Goal: Information Seeking & Learning: Learn about a topic

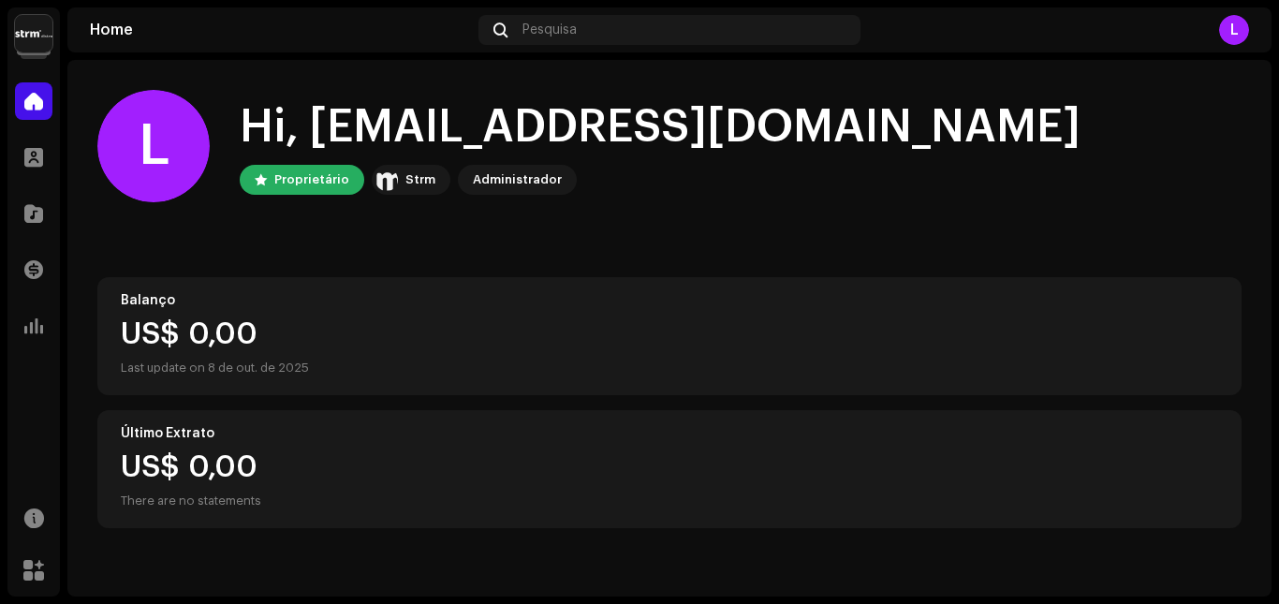
click at [41, 41] on img at bounding box center [33, 33] width 37 height 37
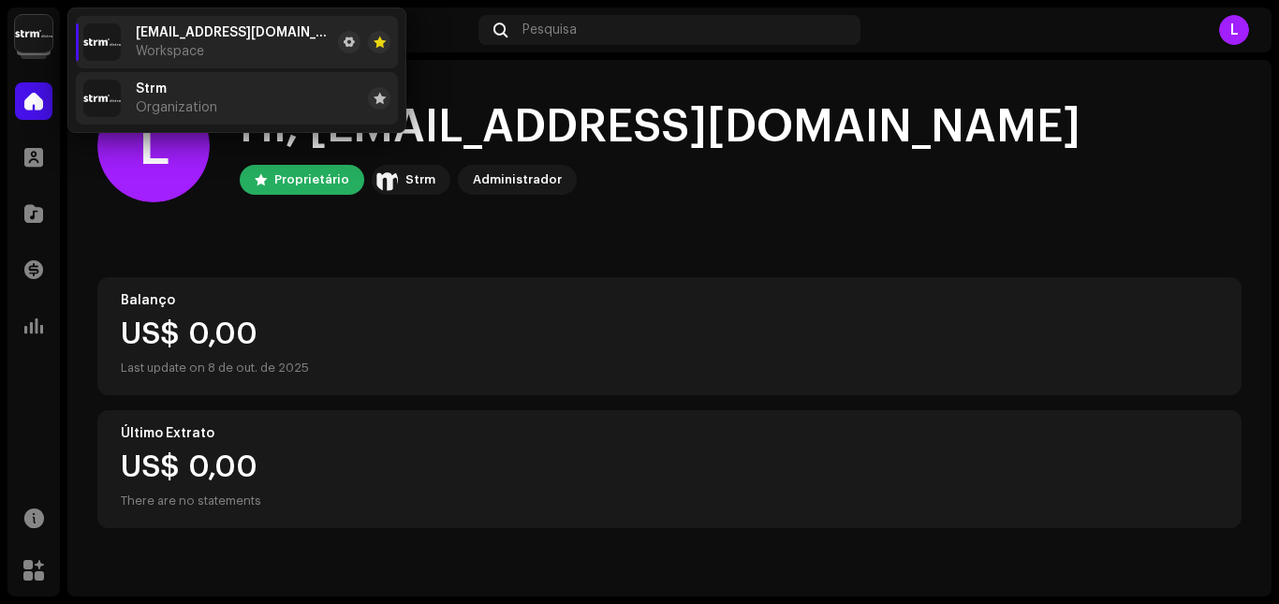
click at [177, 105] on span "Organization" at bounding box center [176, 107] width 81 height 15
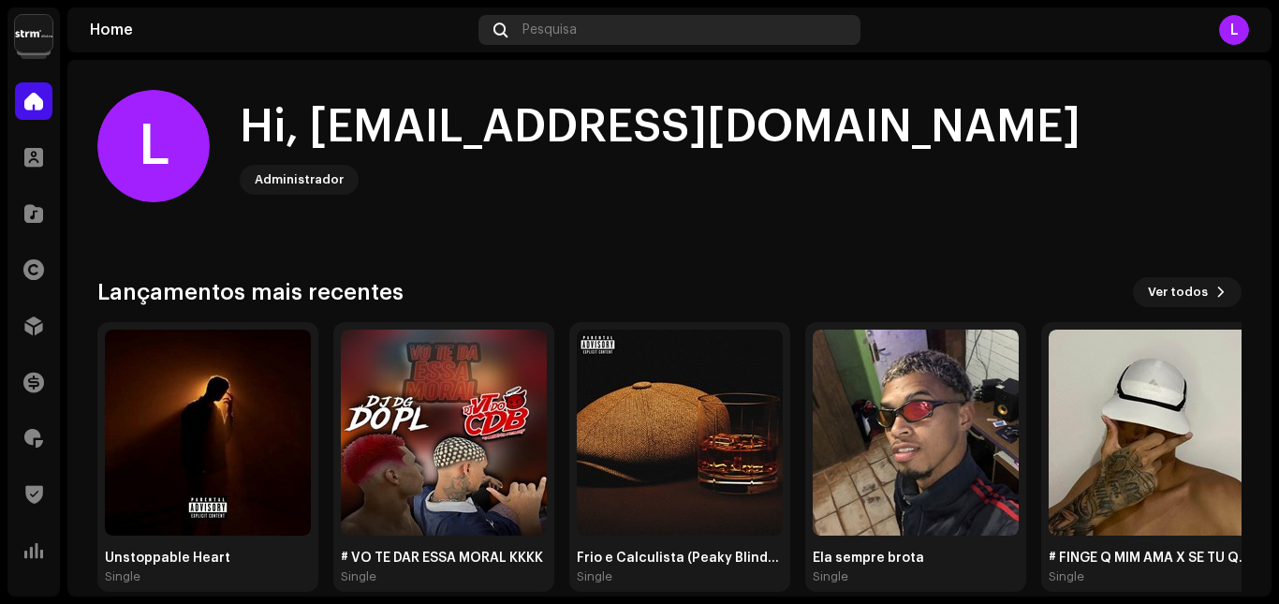
click at [650, 41] on div "Pesquisa" at bounding box center [669, 30] width 381 height 30
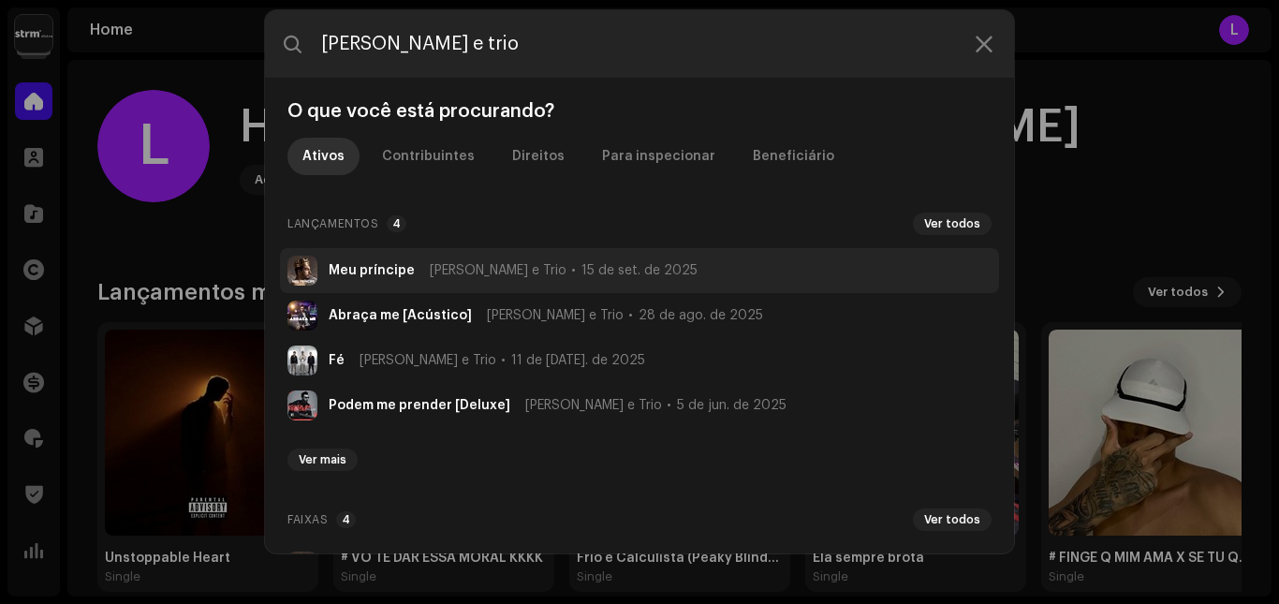
type input "[PERSON_NAME] e trio"
click at [451, 271] on span "[PERSON_NAME] e Trio" at bounding box center [498, 270] width 137 height 15
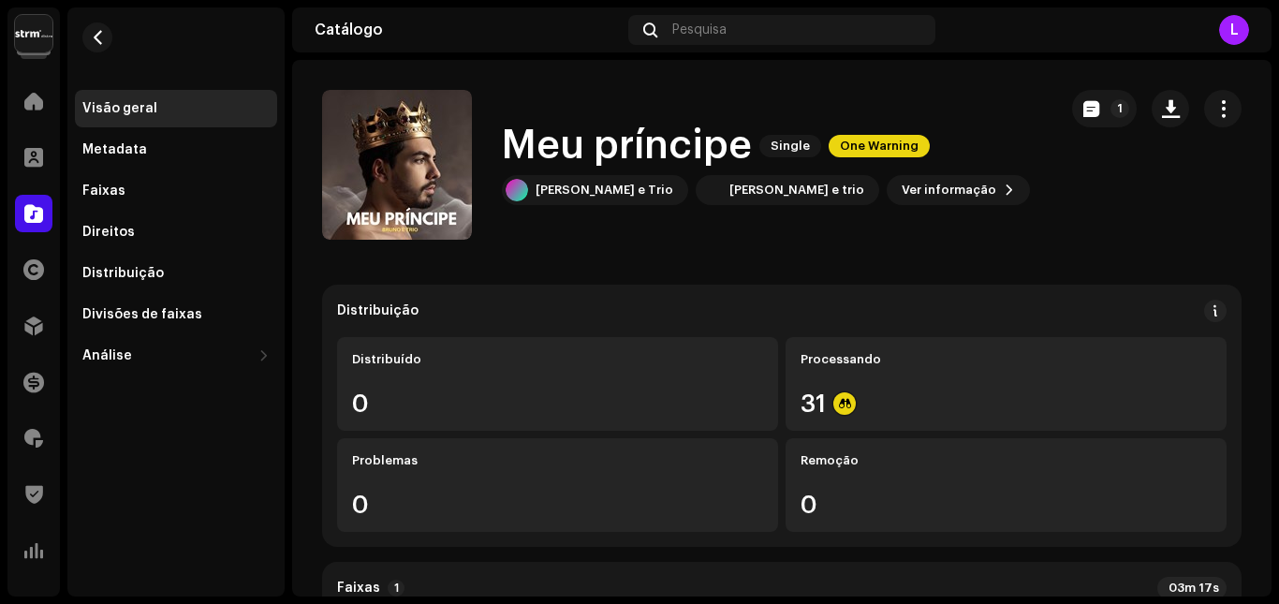
click at [892, 142] on span "One Warning" at bounding box center [879, 146] width 101 height 22
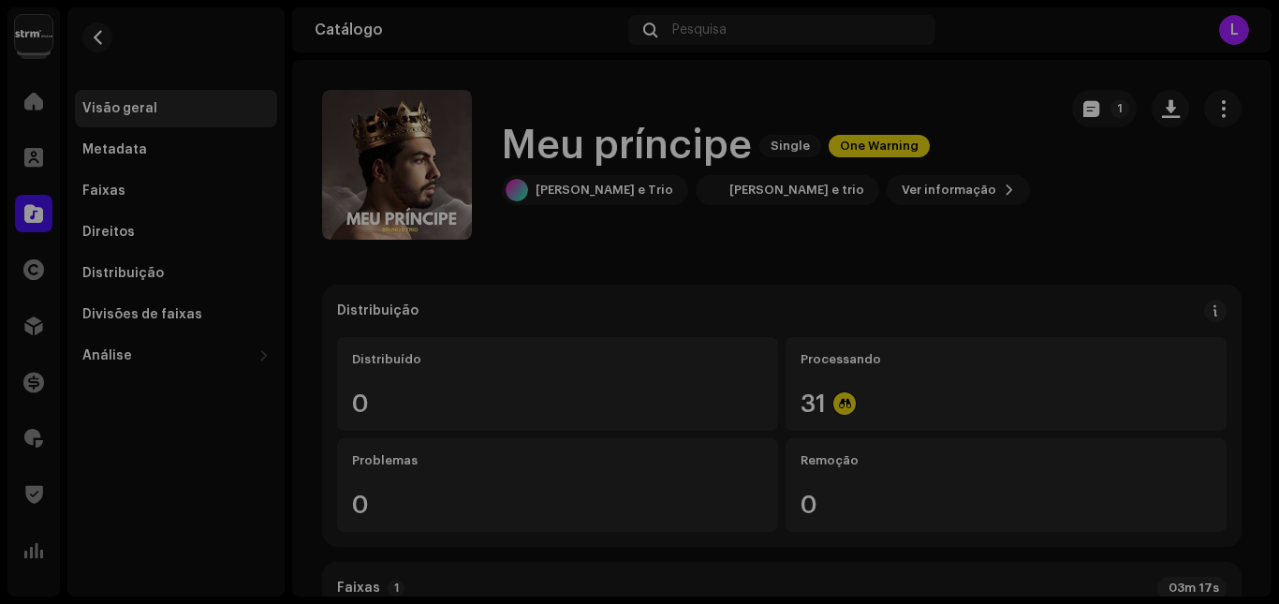
click at [1023, 237] on div "Alertas Revise esses avisos para ver se você precisa corrigir alguma coisa e/ou…" at bounding box center [639, 302] width 1279 height 604
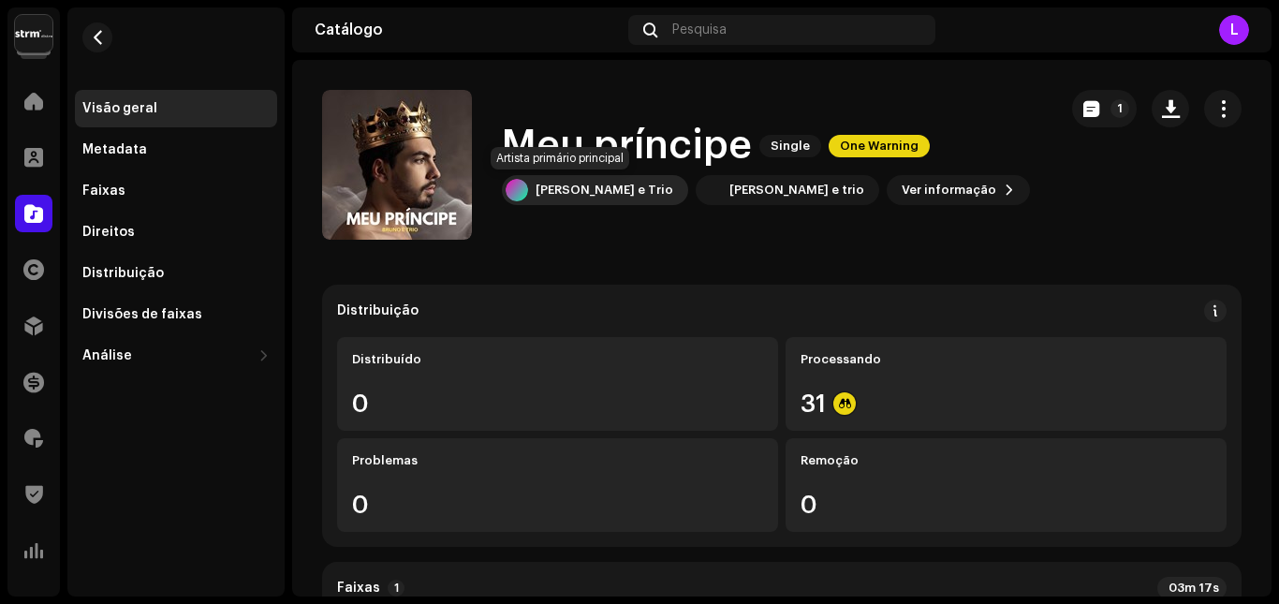
click at [542, 197] on div "[PERSON_NAME] e Trio" at bounding box center [605, 190] width 138 height 15
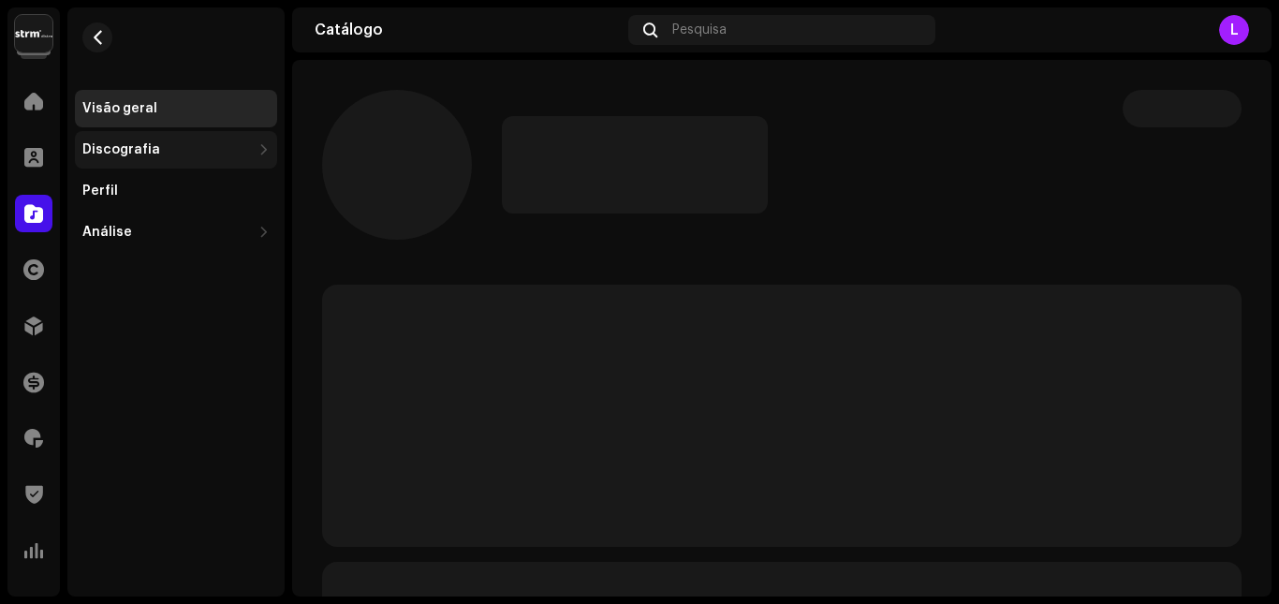
click at [158, 143] on div "Discografia" at bounding box center [166, 149] width 169 height 15
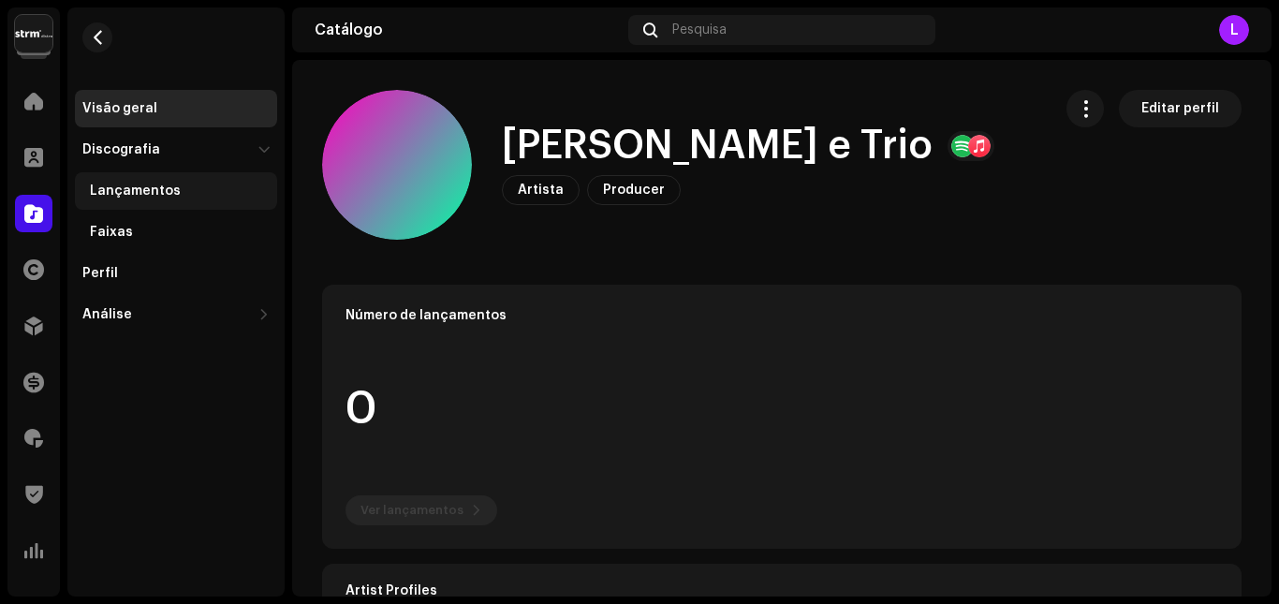
click at [155, 189] on div "Lançamentos" at bounding box center [135, 191] width 91 height 15
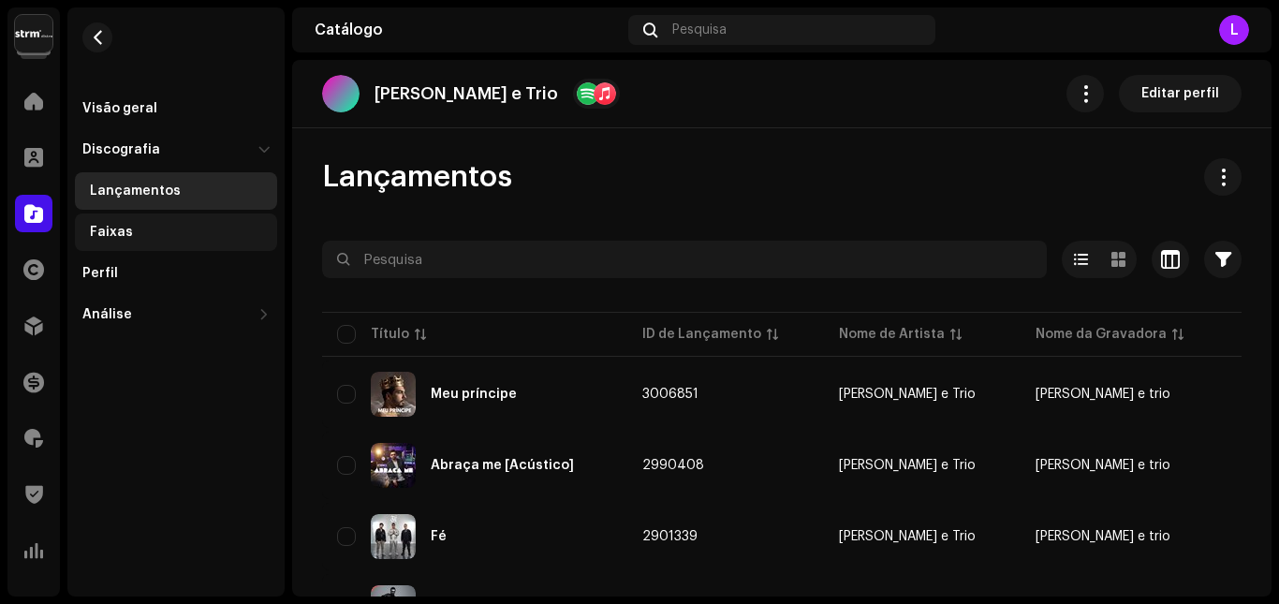
click at [112, 229] on div "Faixas" at bounding box center [111, 232] width 43 height 15
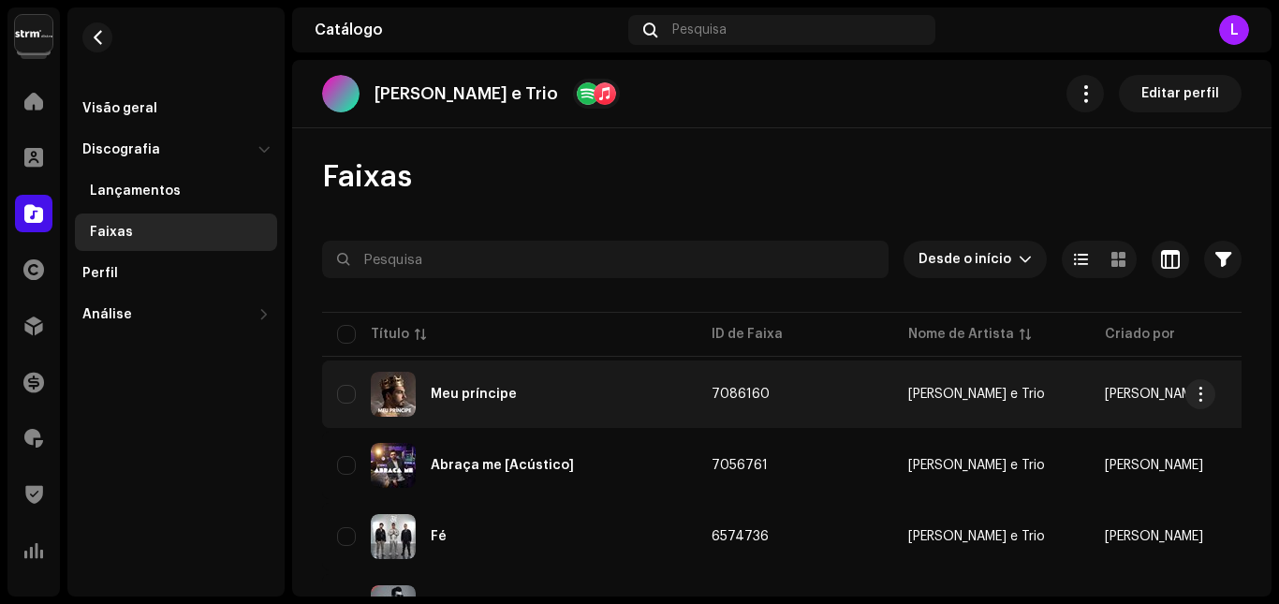
click at [470, 397] on div "Meu príncipe" at bounding box center [474, 394] width 86 height 13
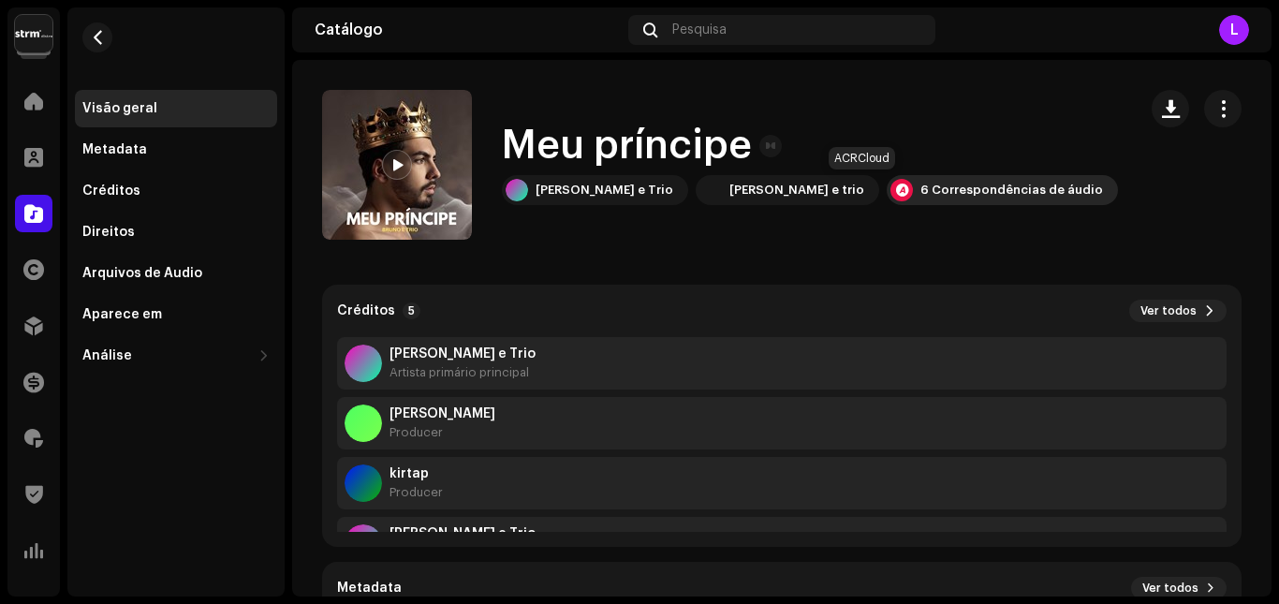
click at [921, 190] on div "6 Correspondências de áudio" at bounding box center [1012, 190] width 183 height 15
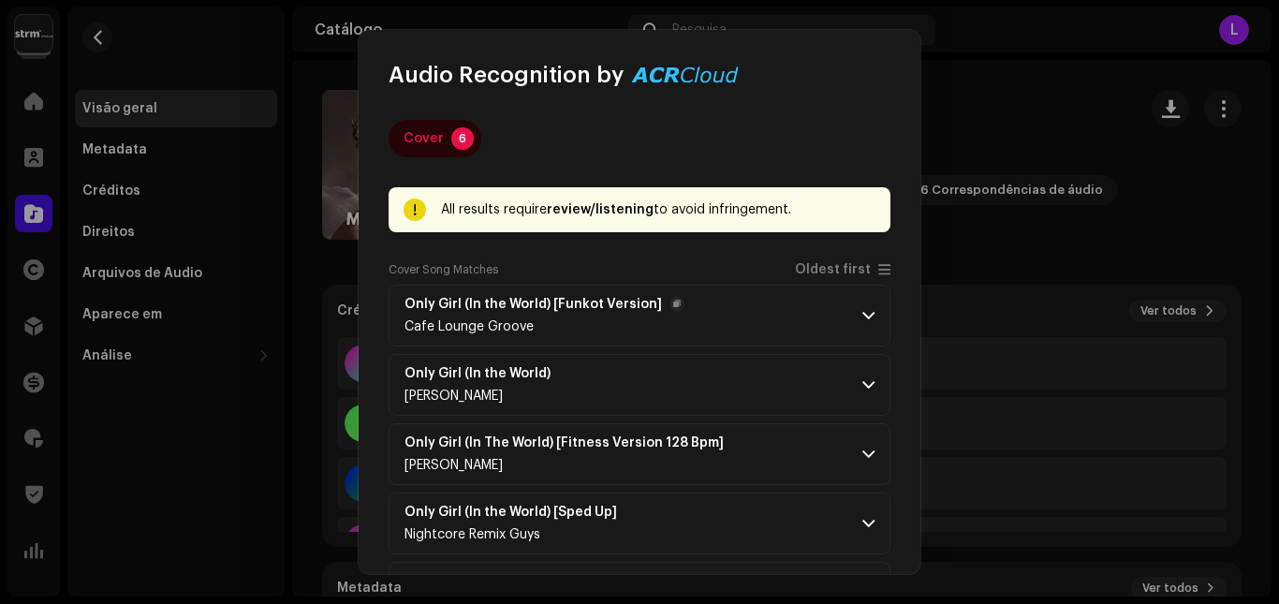
click at [863, 318] on span at bounding box center [869, 315] width 12 height 15
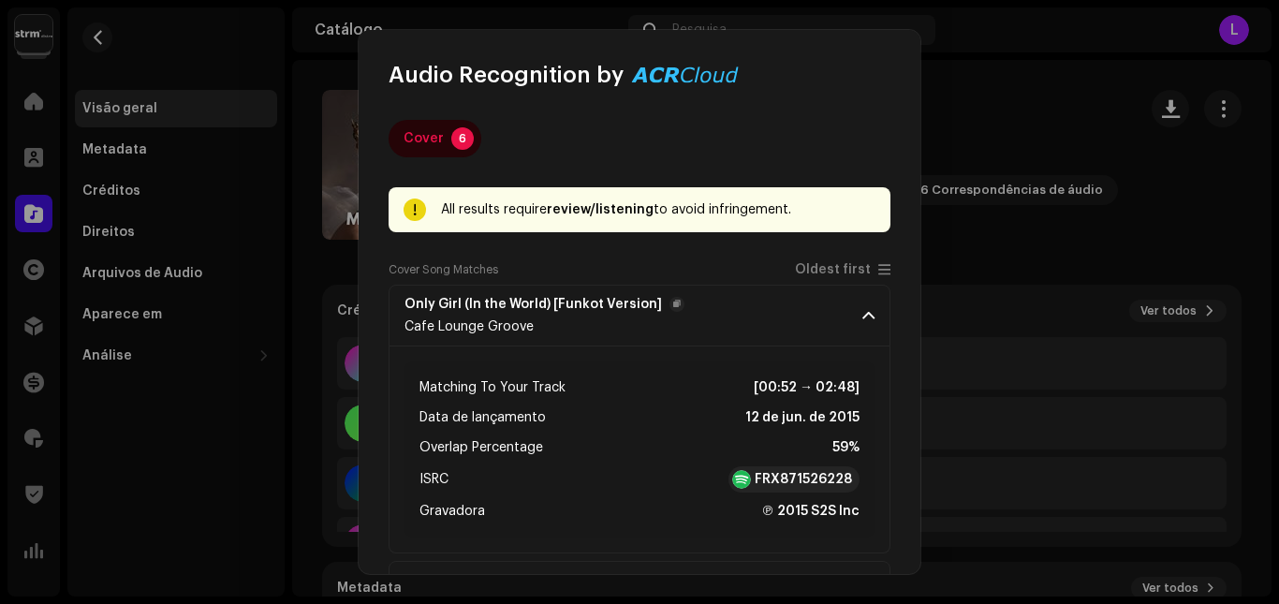
click at [863, 316] on span at bounding box center [869, 315] width 12 height 15
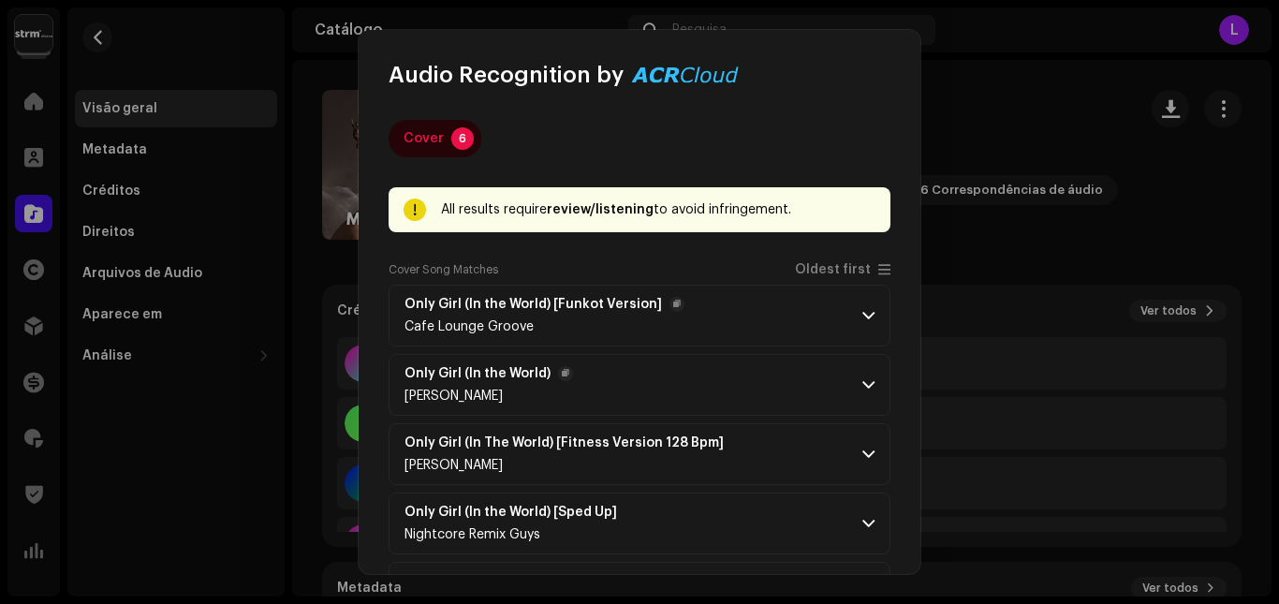
click at [857, 398] on p-accordion-header "Only Girl (In the World) [PERSON_NAME]" at bounding box center [640, 385] width 502 height 62
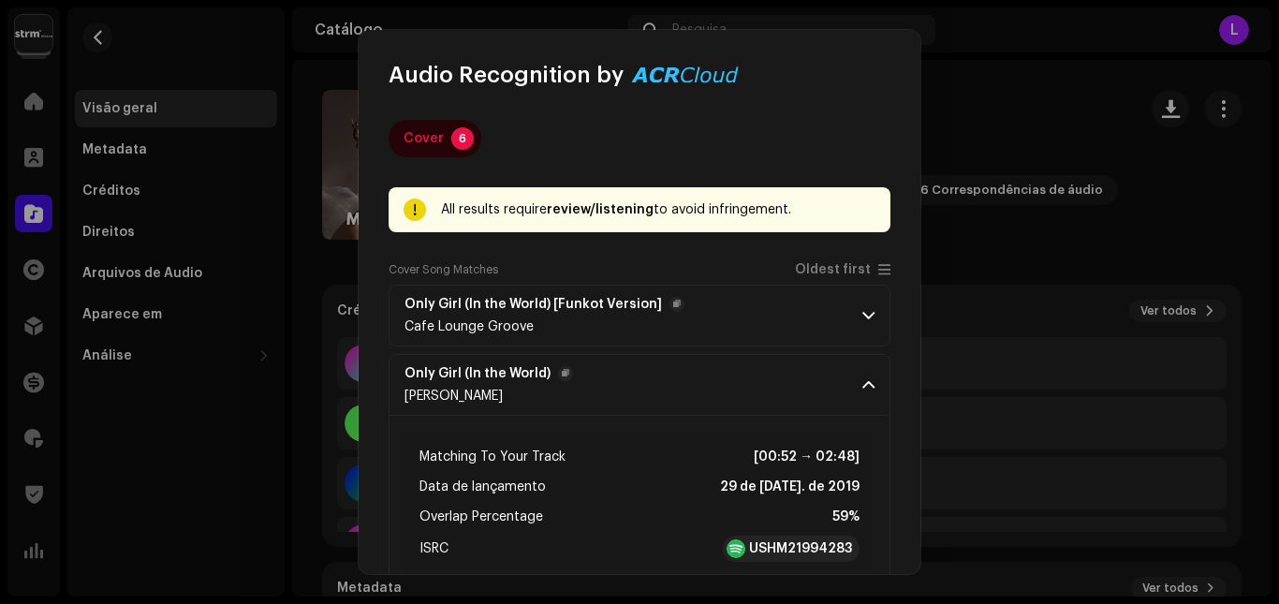
click at [863, 387] on span at bounding box center [869, 384] width 12 height 15
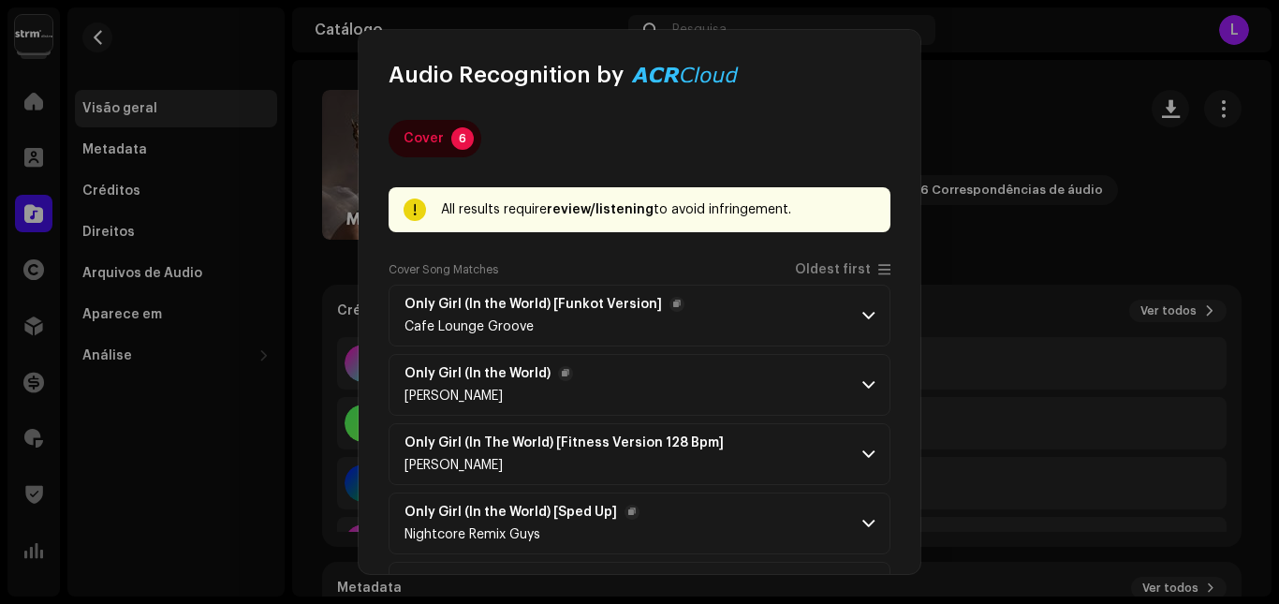
scroll to position [94, 0]
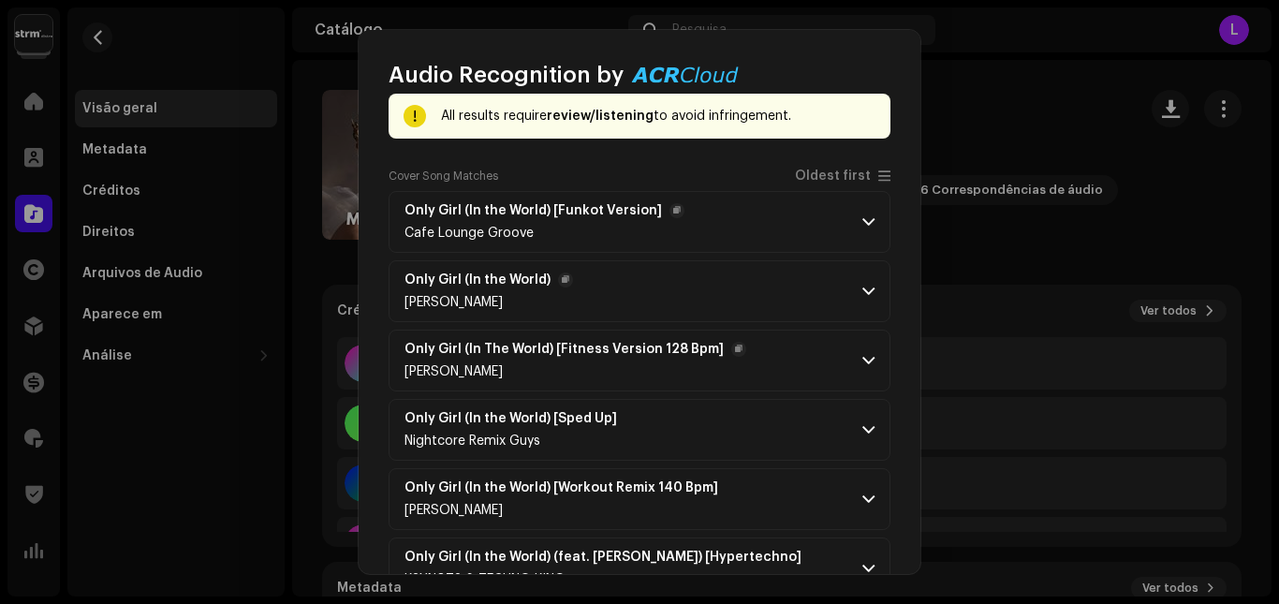
click at [863, 365] on span at bounding box center [869, 360] width 12 height 15
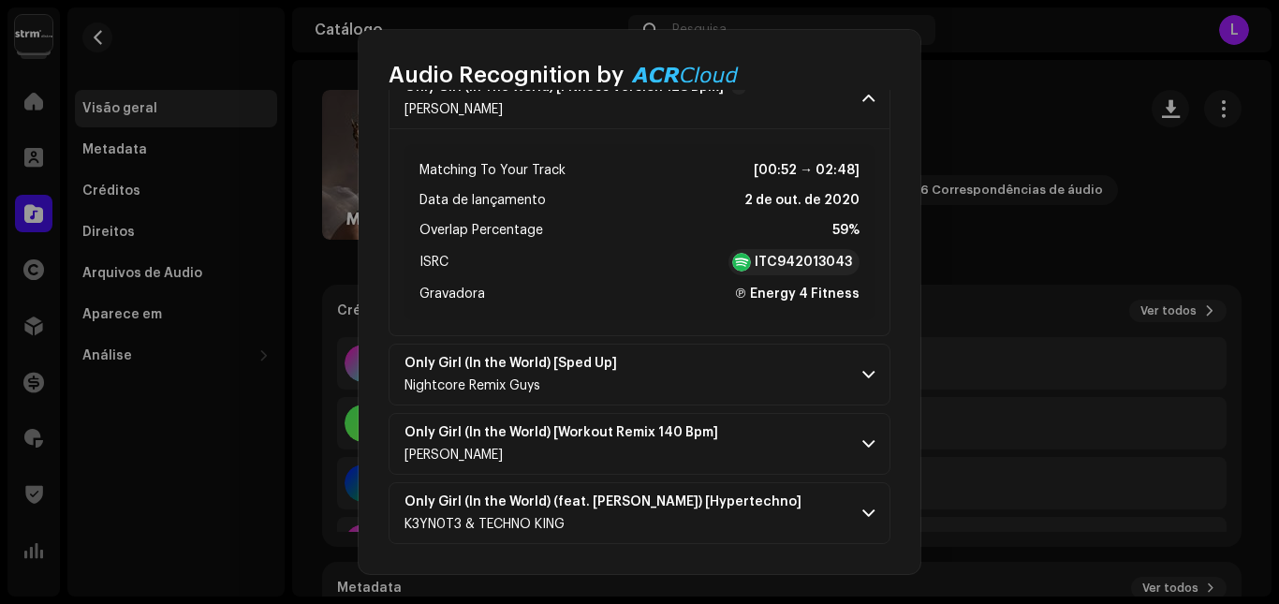
scroll to position [75, 0]
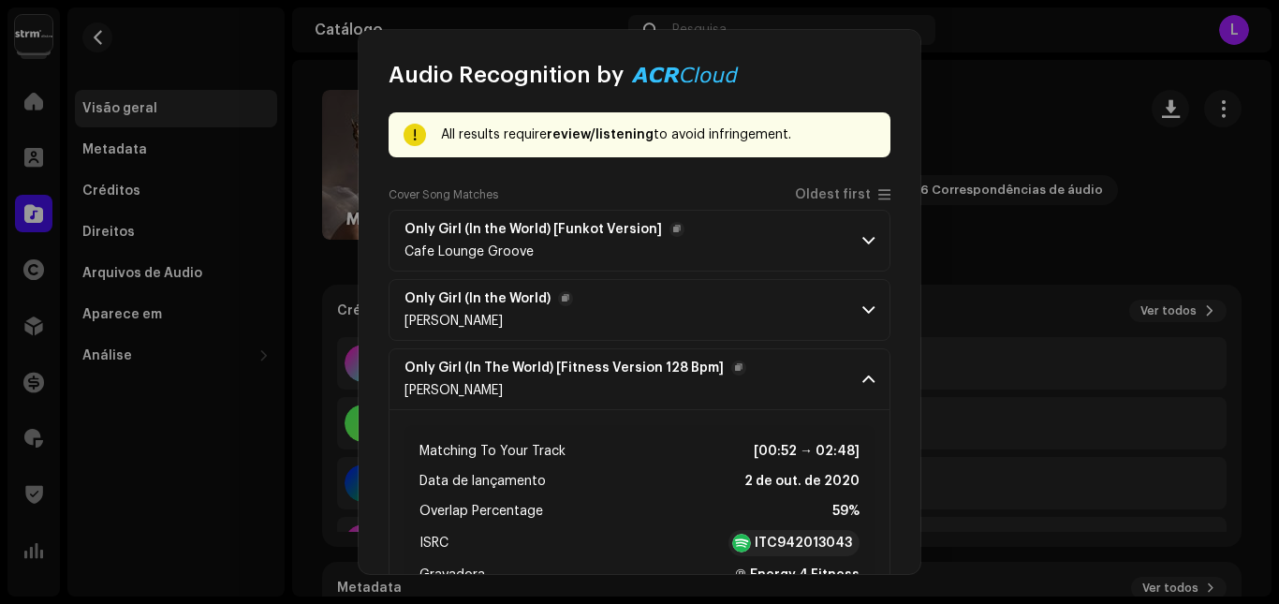
click at [863, 380] on span at bounding box center [869, 379] width 12 height 15
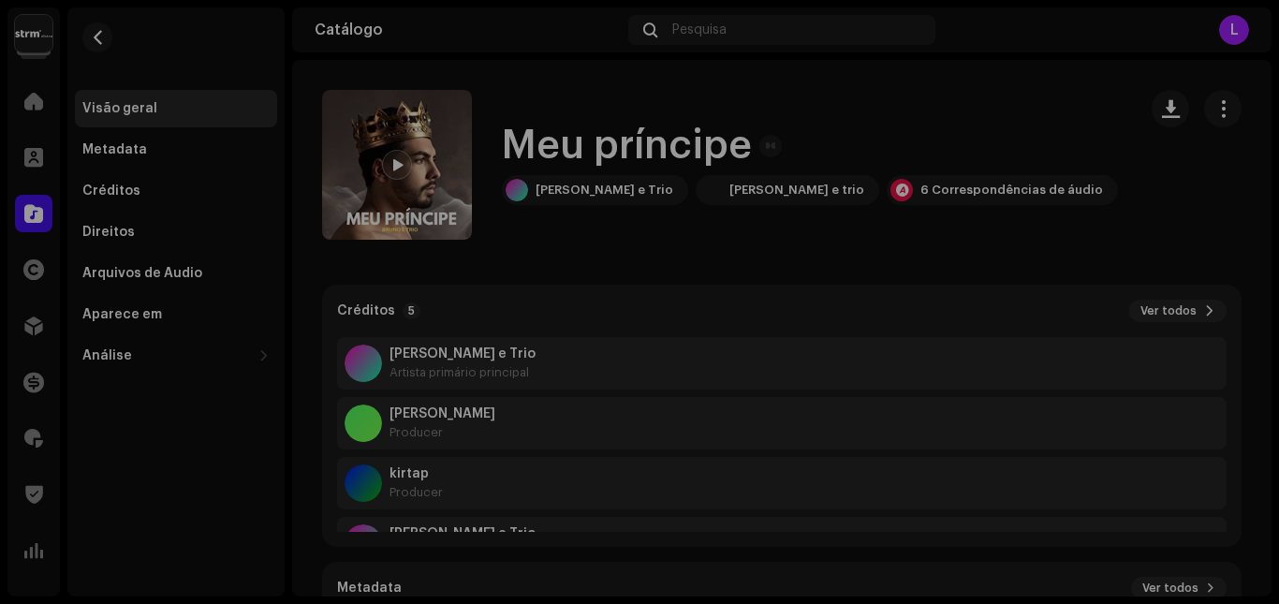
click at [1067, 244] on div "Audio Recognition by Cover 6 All results require review/listening to avoid infr…" at bounding box center [639, 302] width 1279 height 604
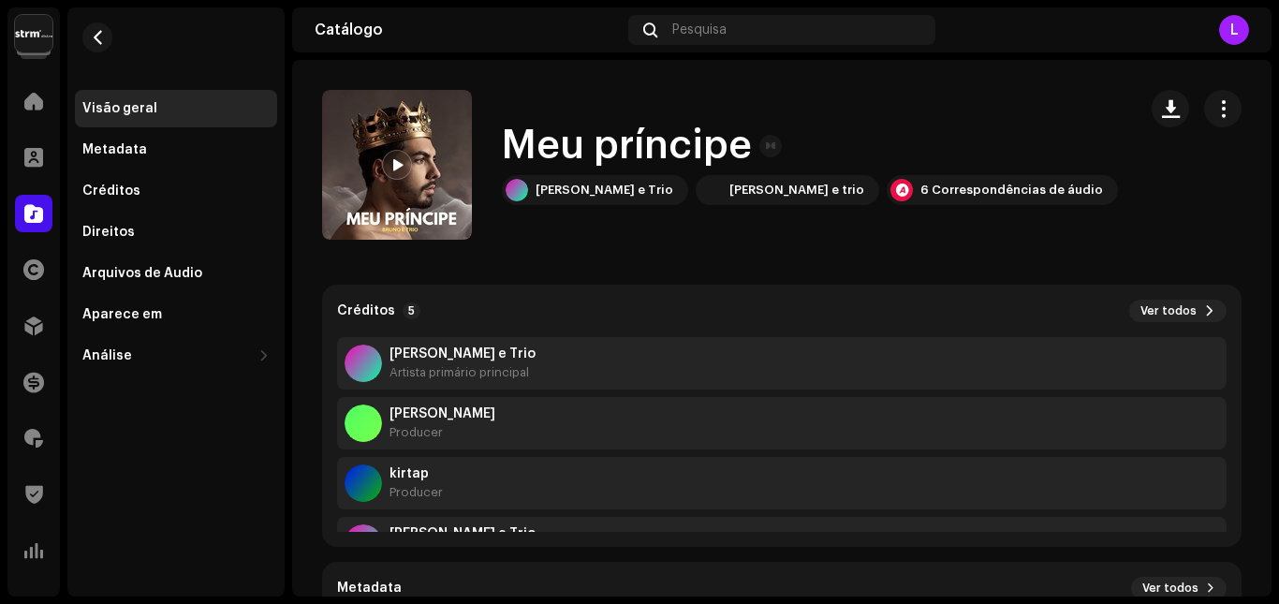
click at [127, 111] on div "Visão geral" at bounding box center [119, 108] width 75 height 15
click at [102, 40] on span "button" at bounding box center [98, 37] width 14 height 15
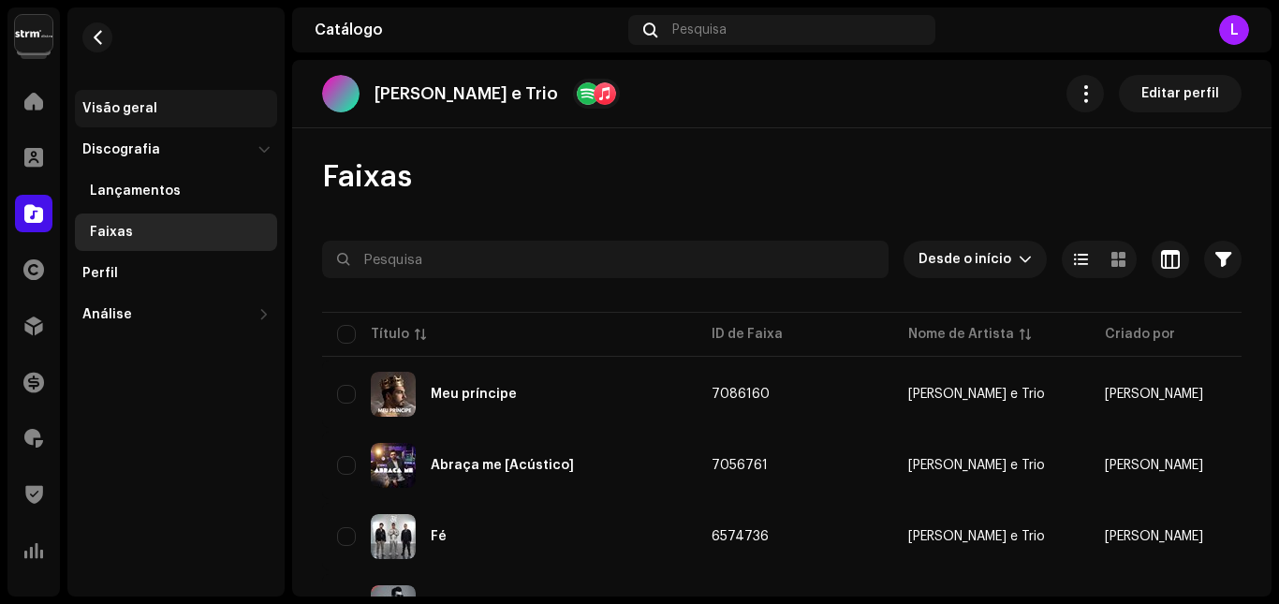
click at [116, 103] on div "Visão geral" at bounding box center [119, 108] width 75 height 15
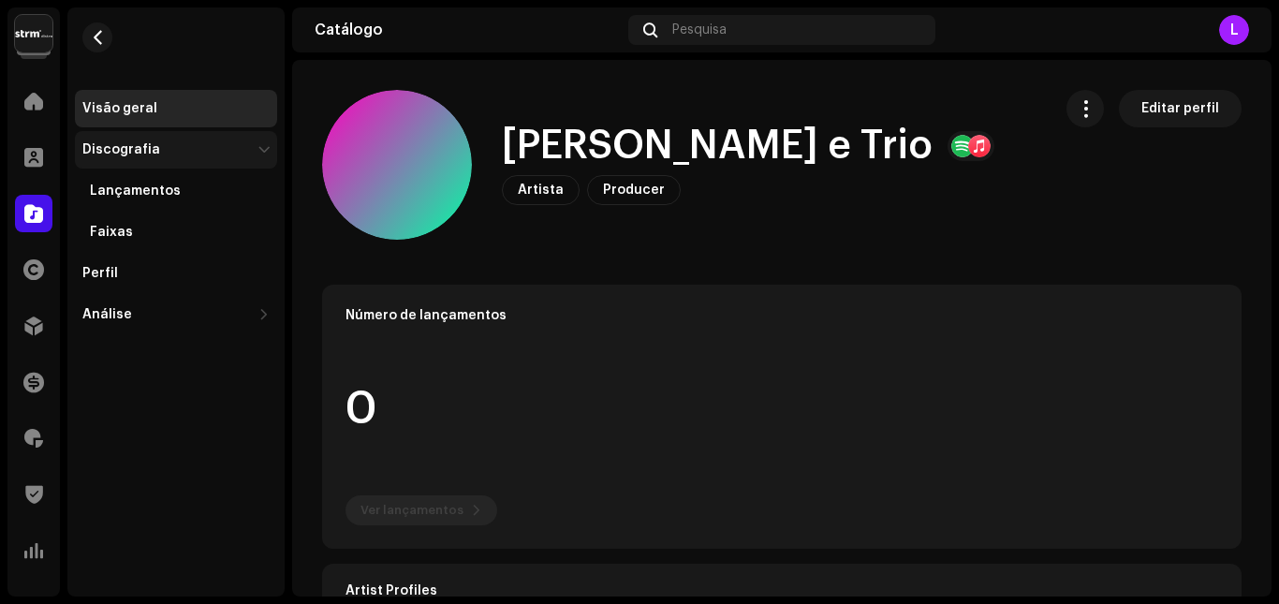
click at [183, 152] on div "Discografia" at bounding box center [166, 149] width 169 height 15
click at [177, 153] on div "Discografia" at bounding box center [166, 149] width 169 height 15
click at [170, 188] on div "Lançamentos" at bounding box center [135, 191] width 91 height 15
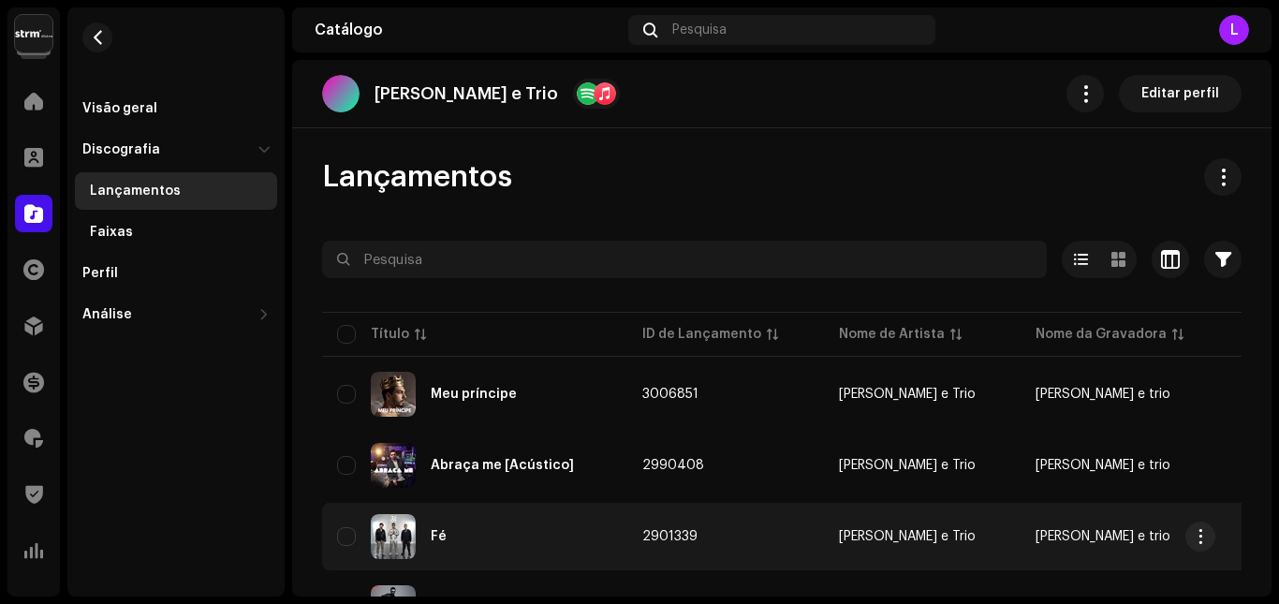
scroll to position [187, 0]
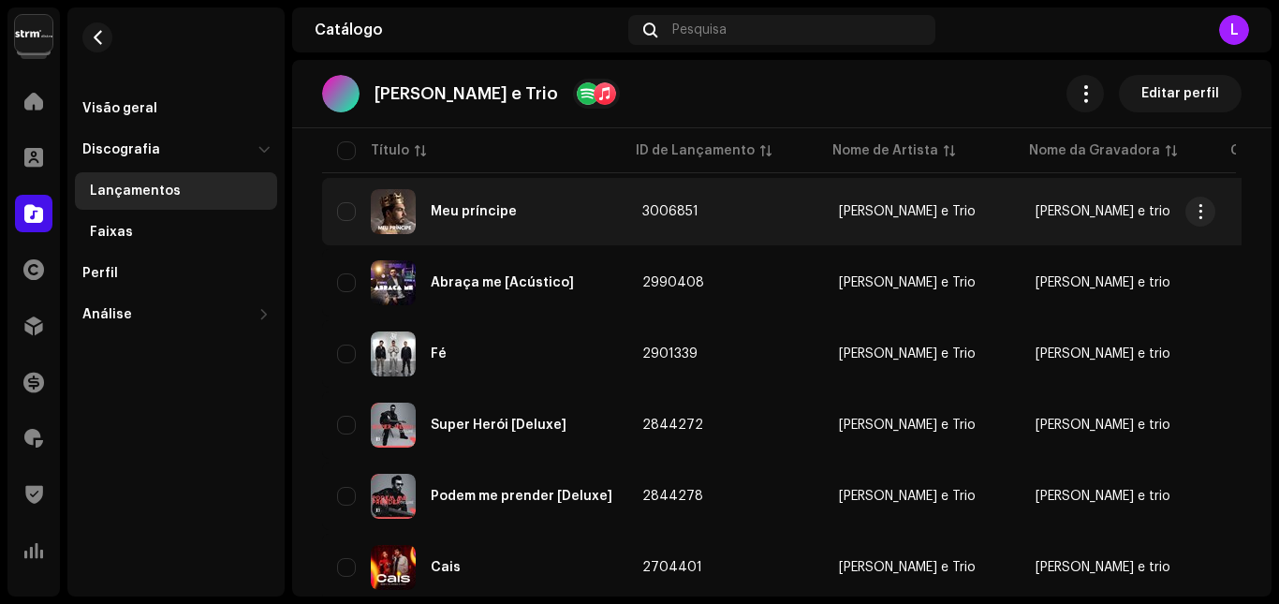
click at [498, 217] on div "Meu príncipe" at bounding box center [474, 211] width 86 height 13
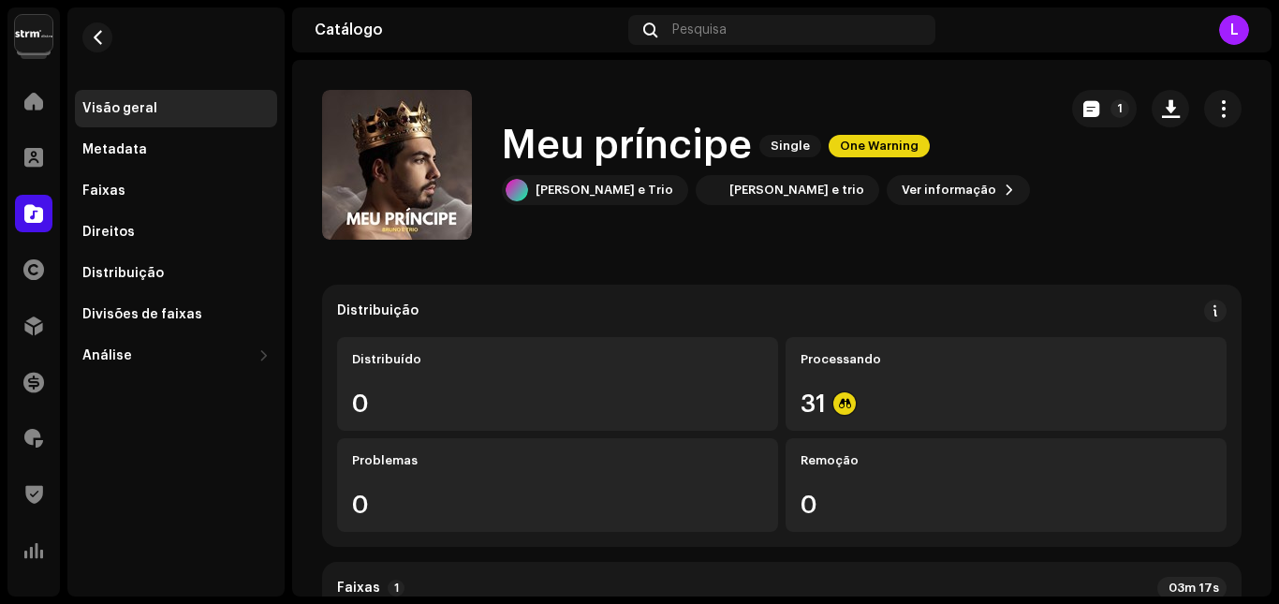
click at [1052, 239] on div "Meu príncipe Single One Warning [PERSON_NAME] e Trio [PERSON_NAME] e trio Ver i…" at bounding box center [782, 165] width 920 height 150
click at [1084, 110] on span "button" at bounding box center [1092, 108] width 16 height 15
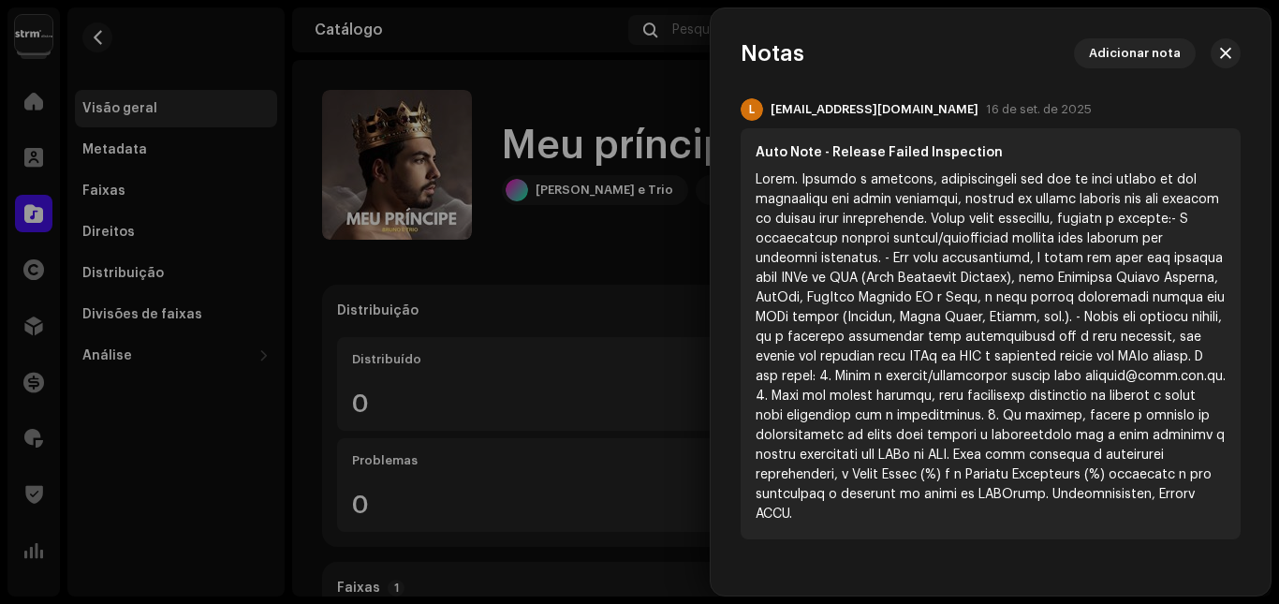
click at [603, 257] on div at bounding box center [639, 302] width 1279 height 604
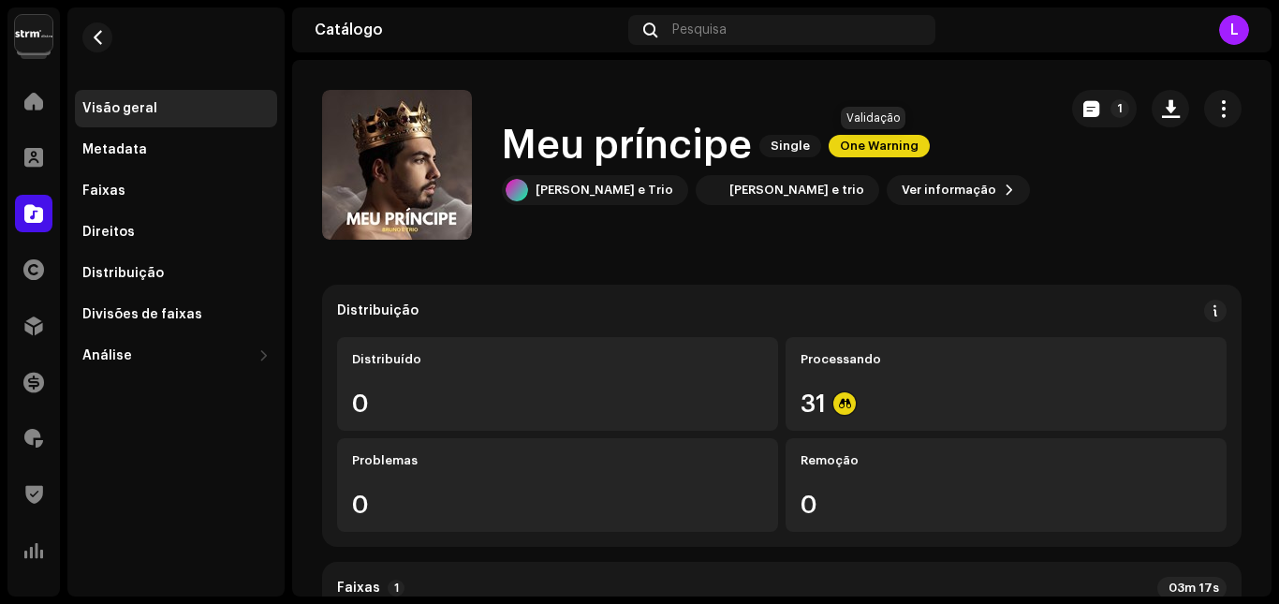
click at [888, 152] on span "One Warning" at bounding box center [879, 146] width 101 height 22
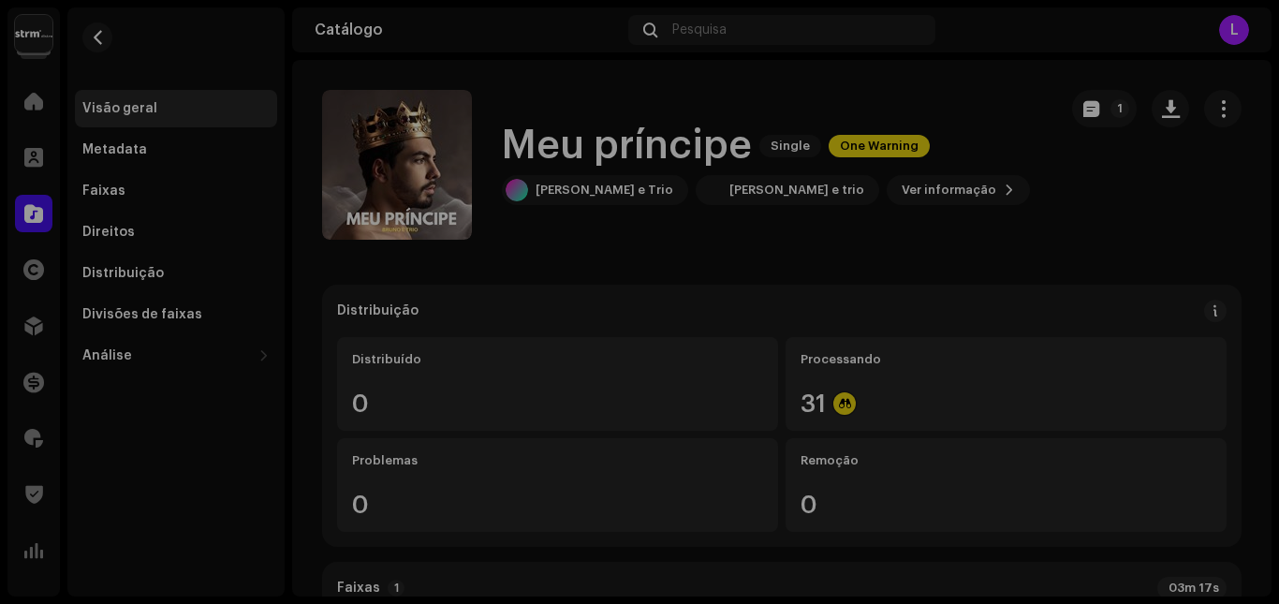
click at [986, 230] on div "Alertas Revise esses avisos para ver se você precisa corrigir alguma coisa e/ou…" at bounding box center [639, 302] width 1279 height 604
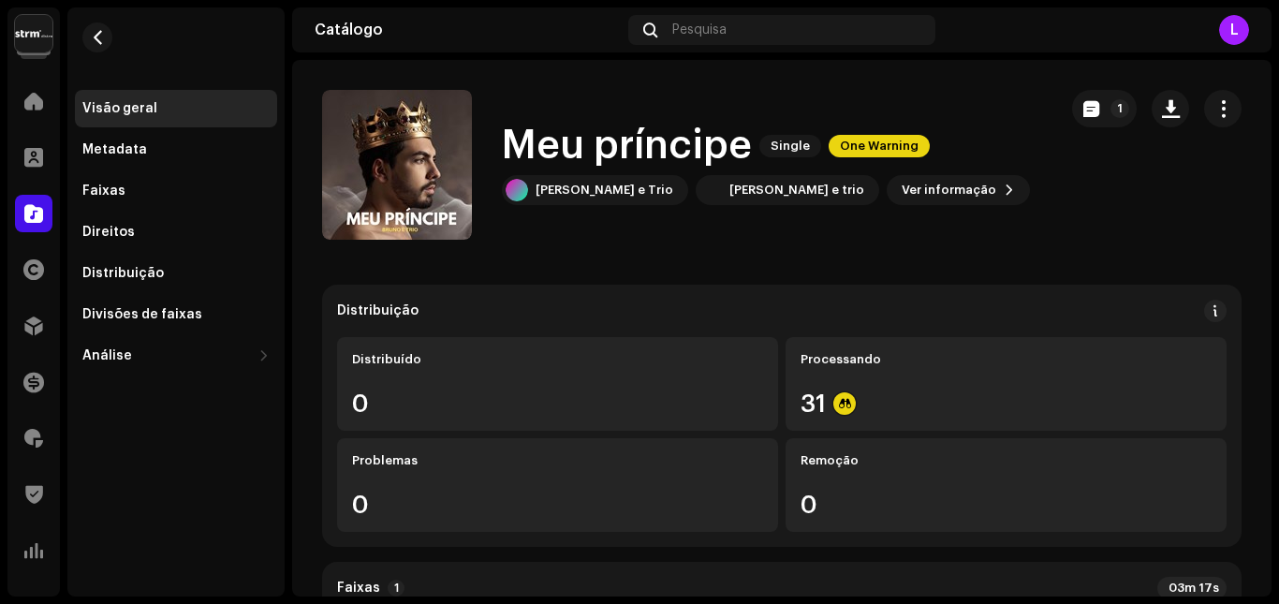
click at [963, 231] on div "Meu príncipe Single One Warning [PERSON_NAME] e Trio [PERSON_NAME] e trio Ver i…" at bounding box center [682, 165] width 720 height 150
